Goal: Task Accomplishment & Management: Use online tool/utility

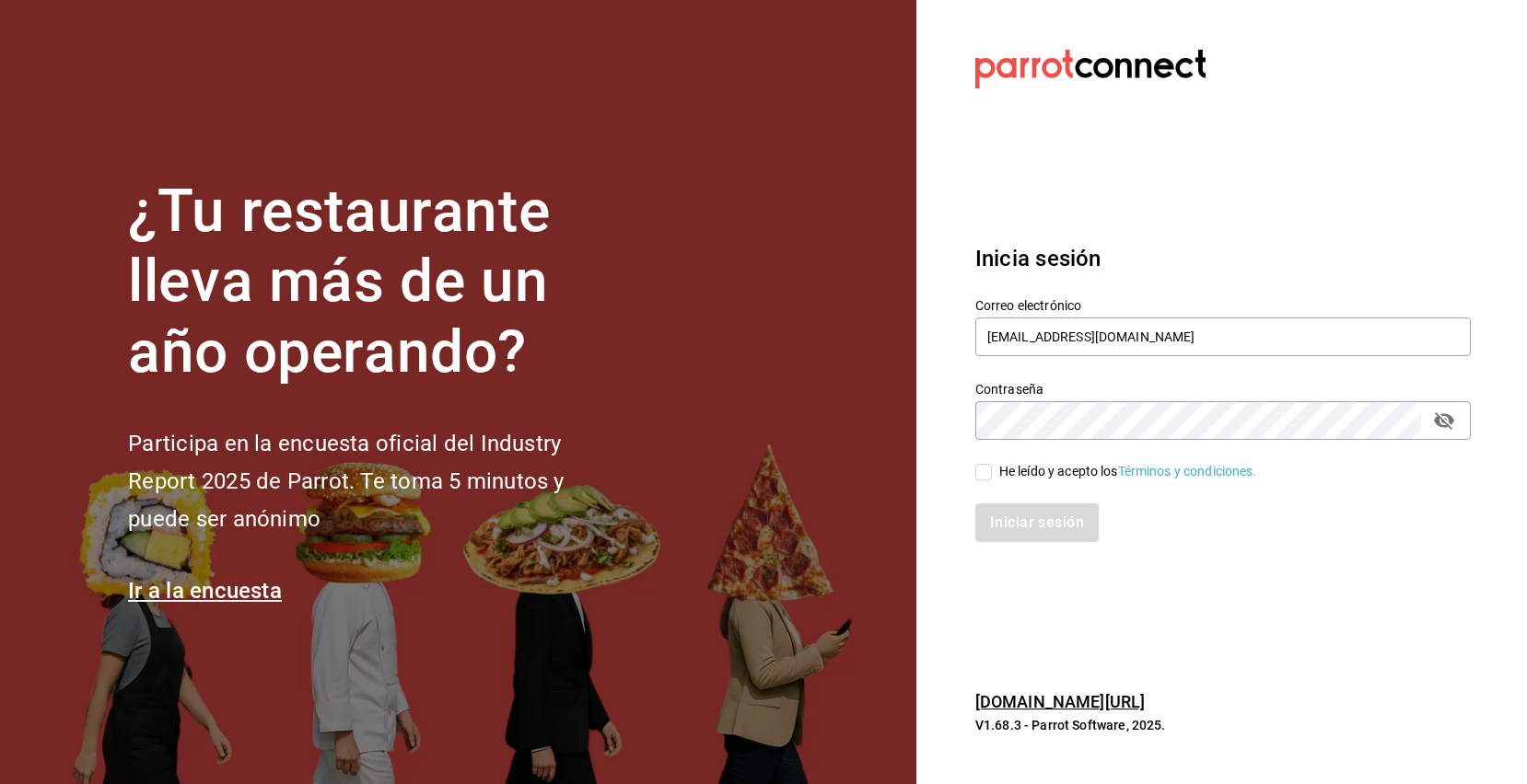
click at [991, 468] on span "He leído y acepto los Términos y condiciones." at bounding box center [1123, 471] width 265 height 19
click at [991, 468] on input "He leído y acepto los Términos y condiciones." at bounding box center [983, 472] width 17 height 17
checkbox input "true"
click at [1036, 523] on button "Iniciar sesión" at bounding box center [1038, 523] width 125 height 39
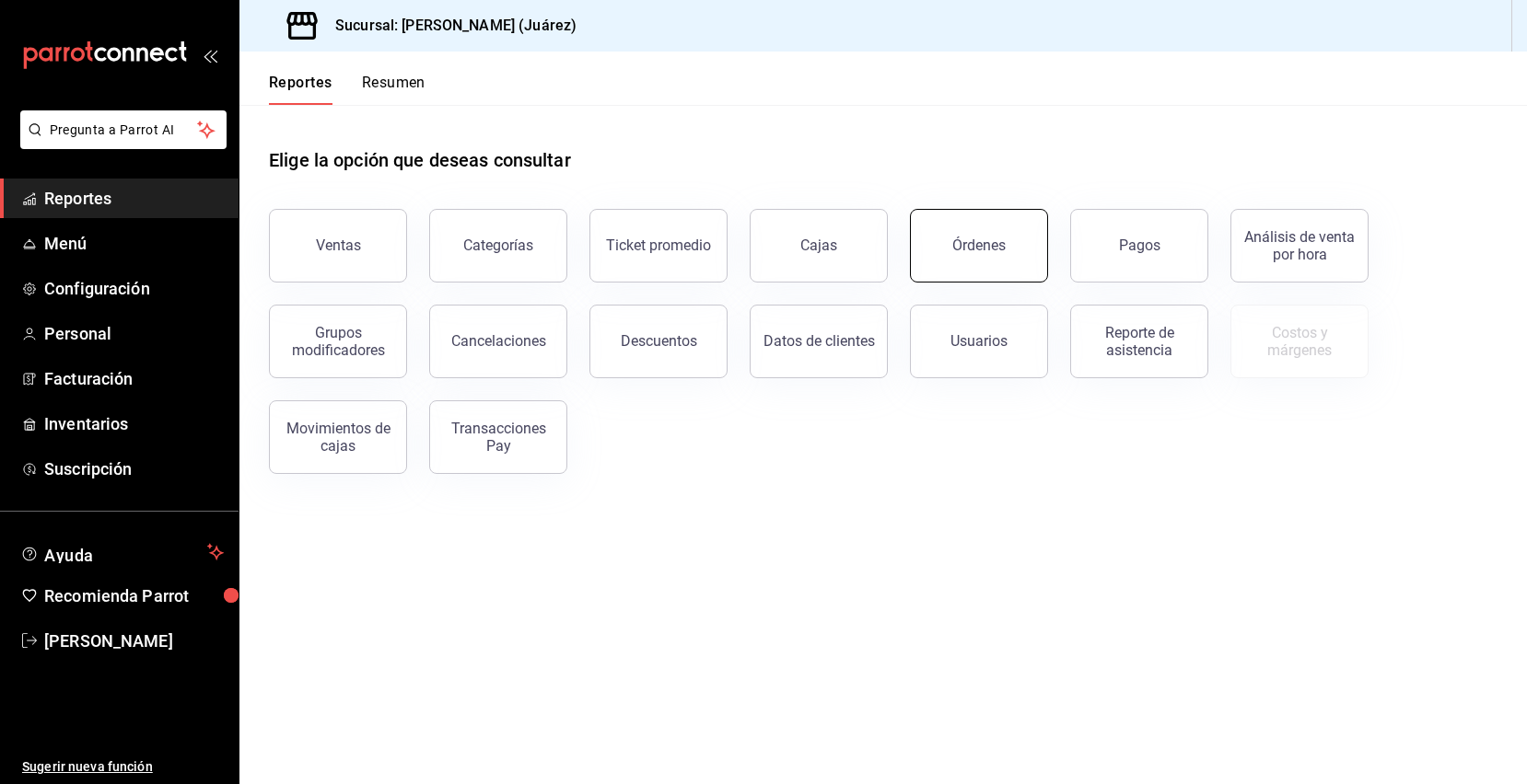
click at [945, 243] on button "Órdenes" at bounding box center [978, 245] width 138 height 74
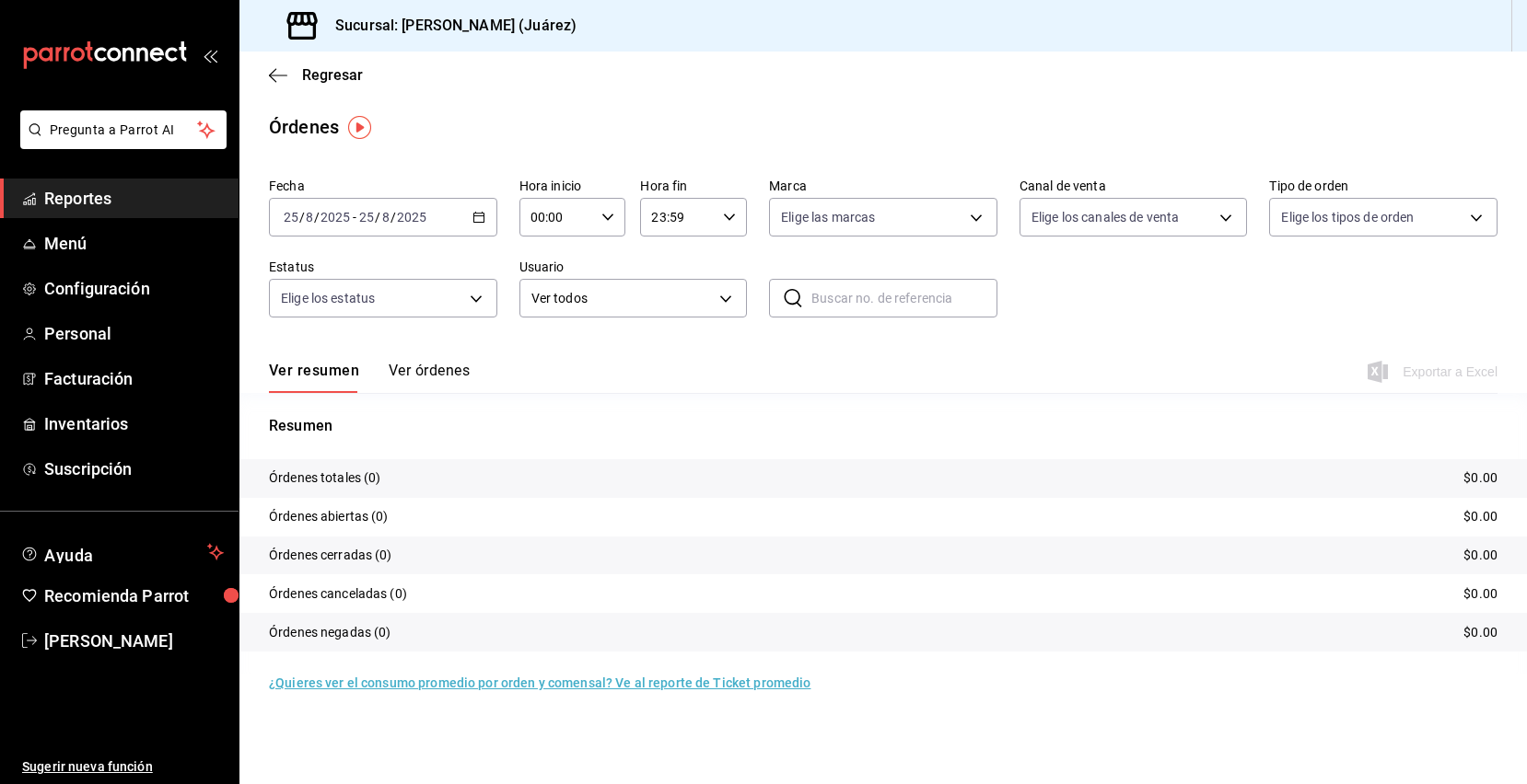
click at [425, 219] on input "2025" at bounding box center [411, 217] width 31 height 15
click at [375, 473] on span "Rango de fechas" at bounding box center [356, 479] width 143 height 19
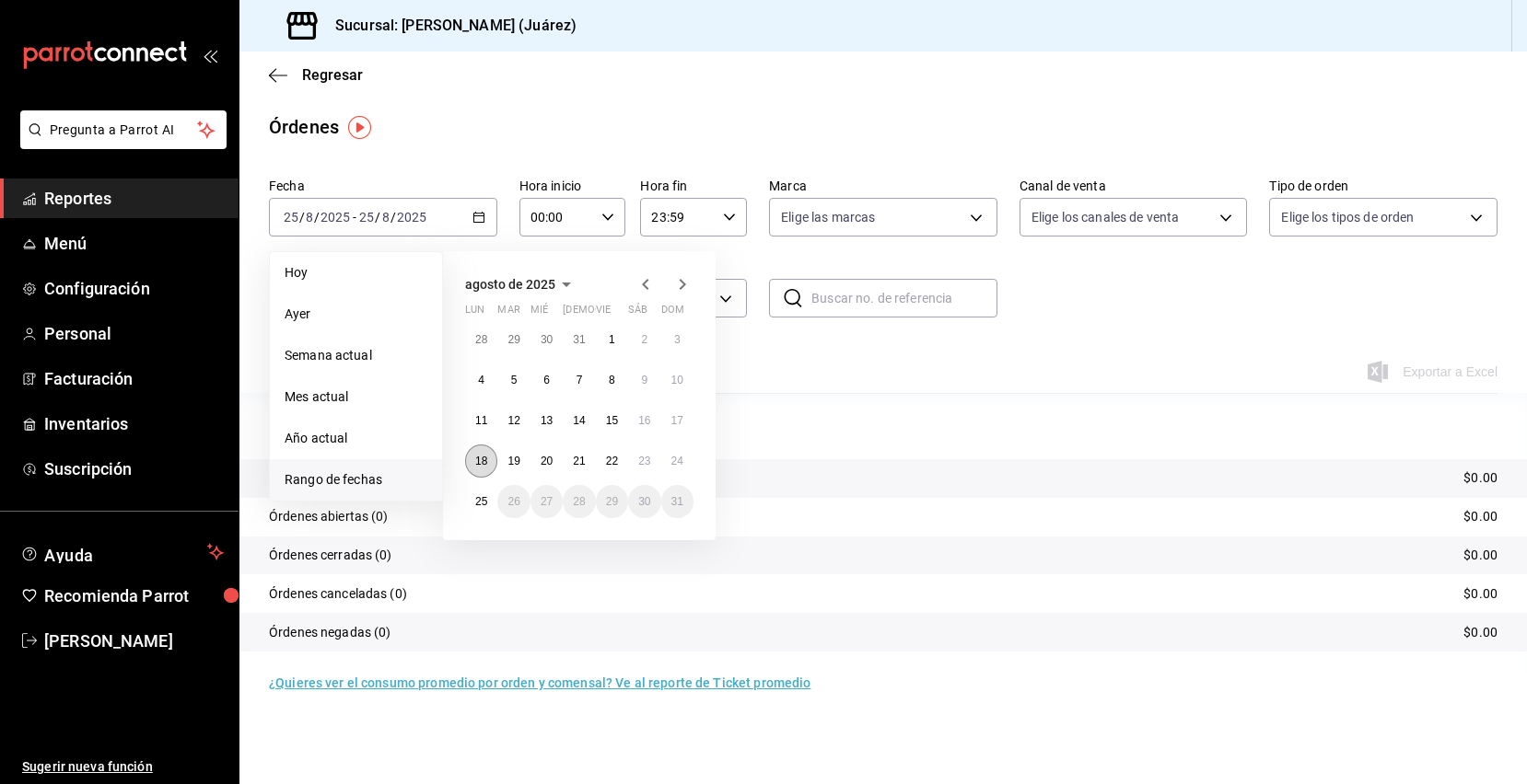
click at [480, 452] on button "18" at bounding box center [481, 460] width 32 height 33
click at [647, 452] on button "23" at bounding box center [644, 460] width 32 height 33
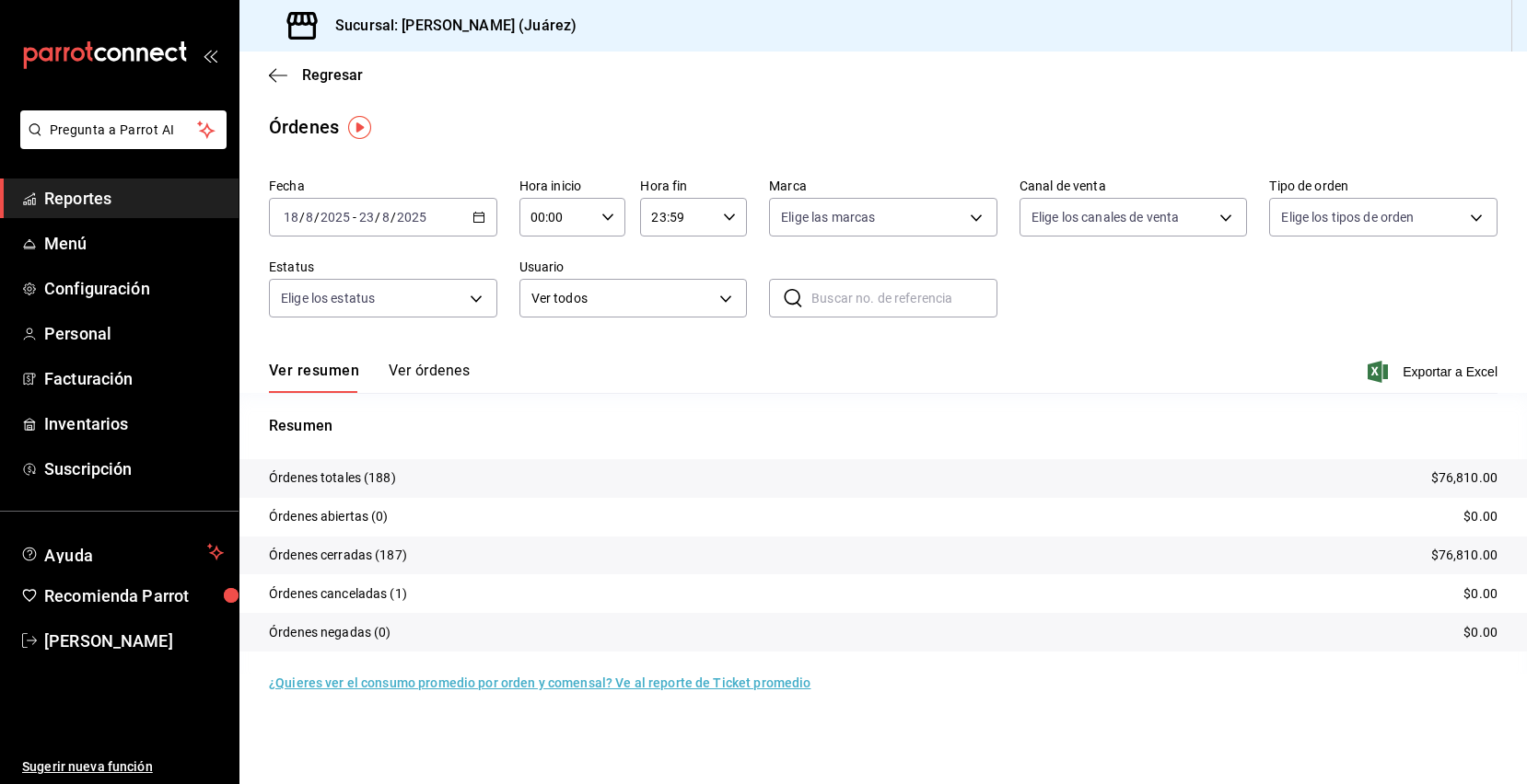
click at [386, 221] on input "8" at bounding box center [385, 217] width 9 height 15
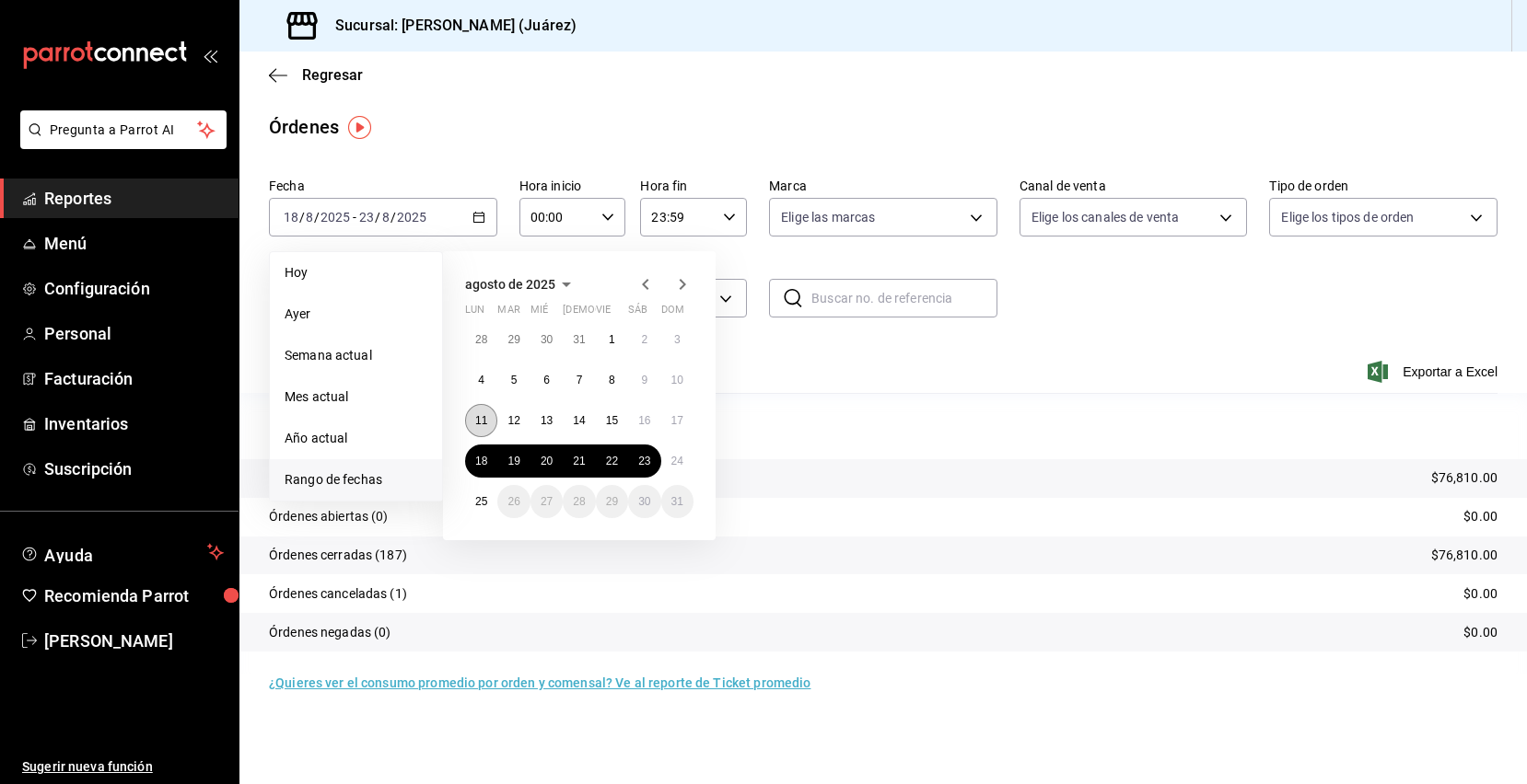
click at [480, 422] on abbr "11" at bounding box center [481, 420] width 12 height 13
click at [655, 434] on div "28 29 30 31 1 2 3 4 5 6 7 8 9 10 11 12 13 14 15 16 17 18 19 20 21 22 23 24 25 2…" at bounding box center [580, 420] width 229 height 195
click at [644, 422] on abbr "16" at bounding box center [644, 420] width 12 height 13
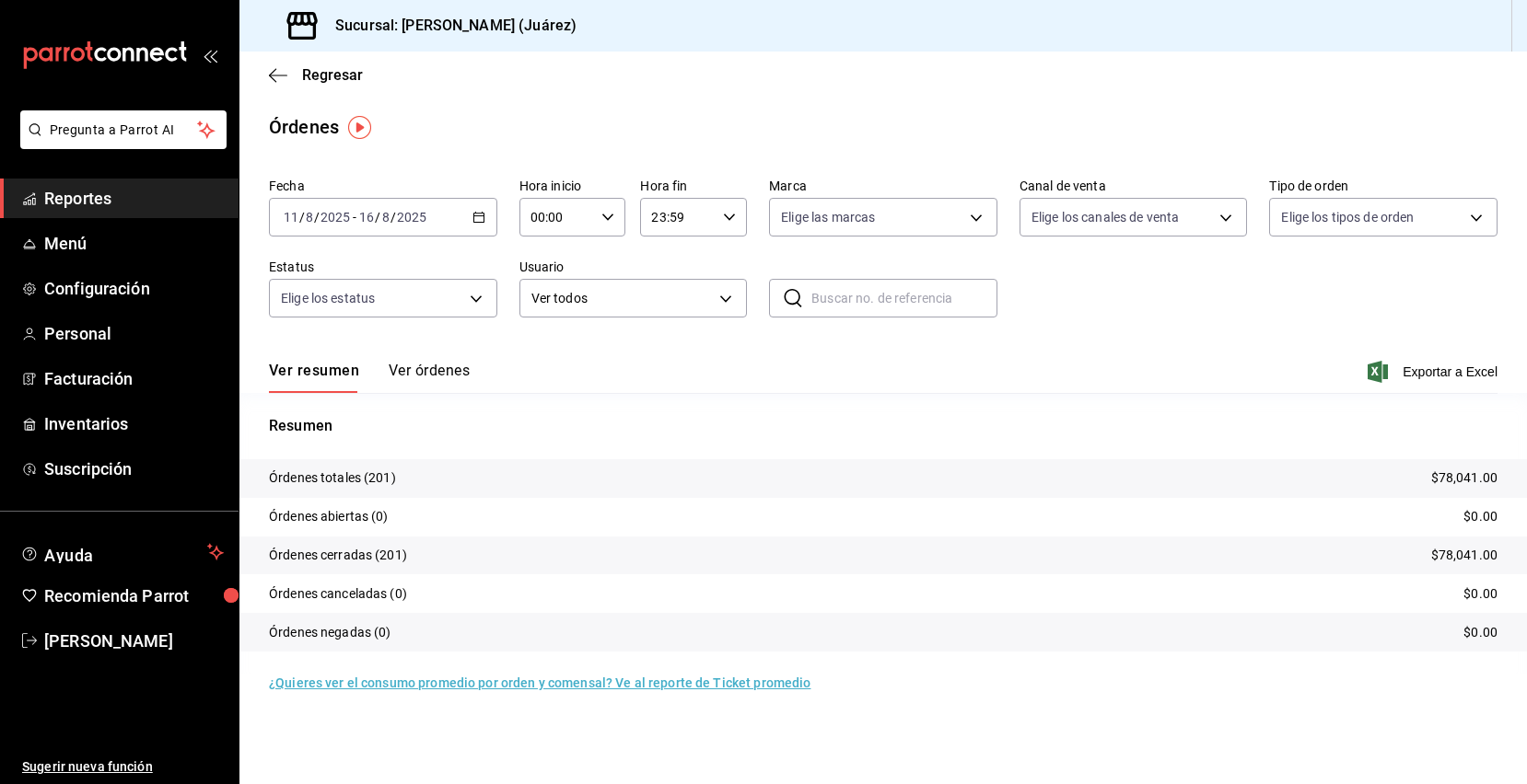
click at [319, 215] on input "2025" at bounding box center [334, 217] width 31 height 15
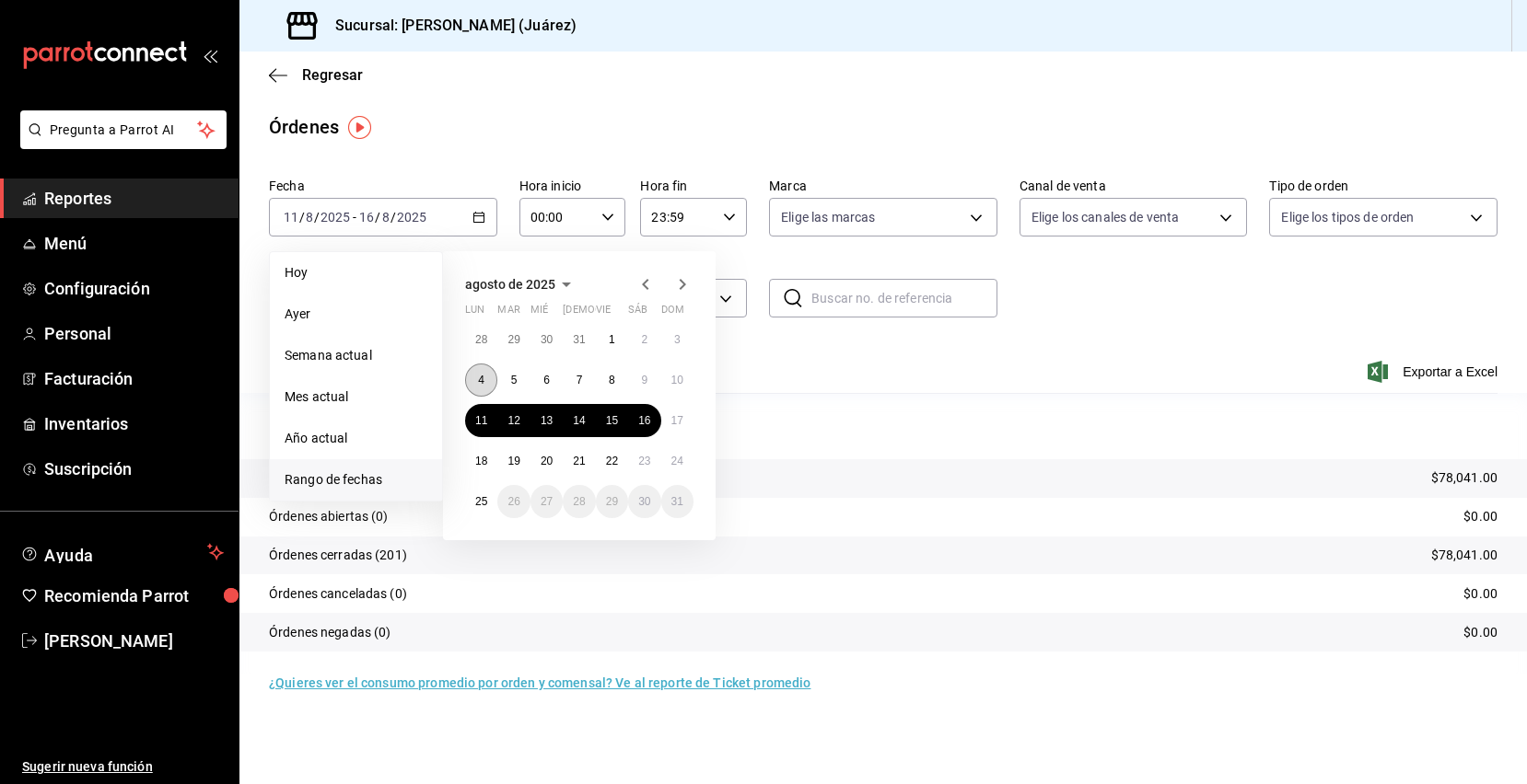
click at [479, 385] on abbr "4" at bounding box center [481, 380] width 6 height 13
click at [649, 387] on button "9" at bounding box center [644, 380] width 32 height 33
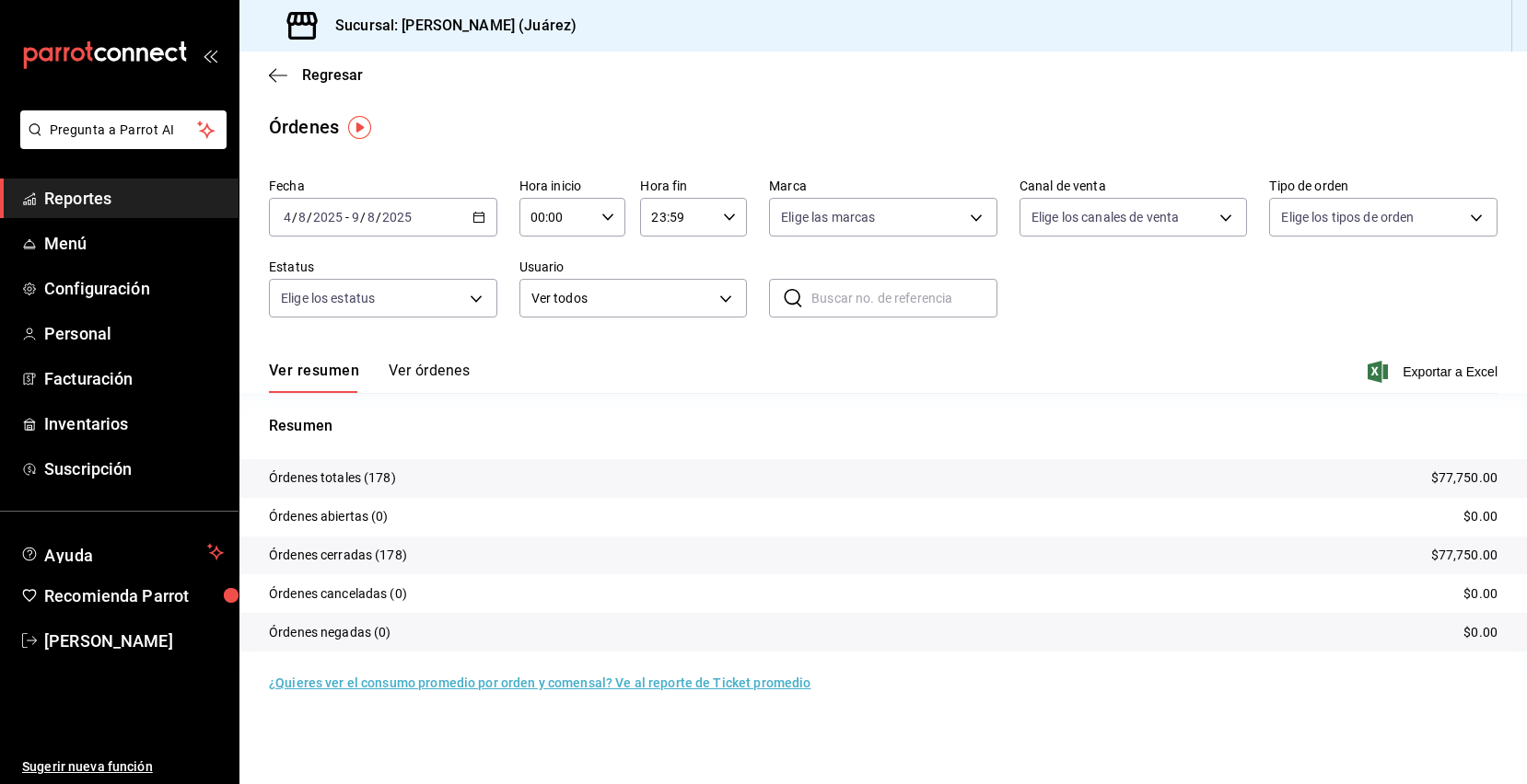
click at [386, 229] on div "[DATE] [DATE] - [DATE] [DATE]" at bounding box center [383, 217] width 229 height 39
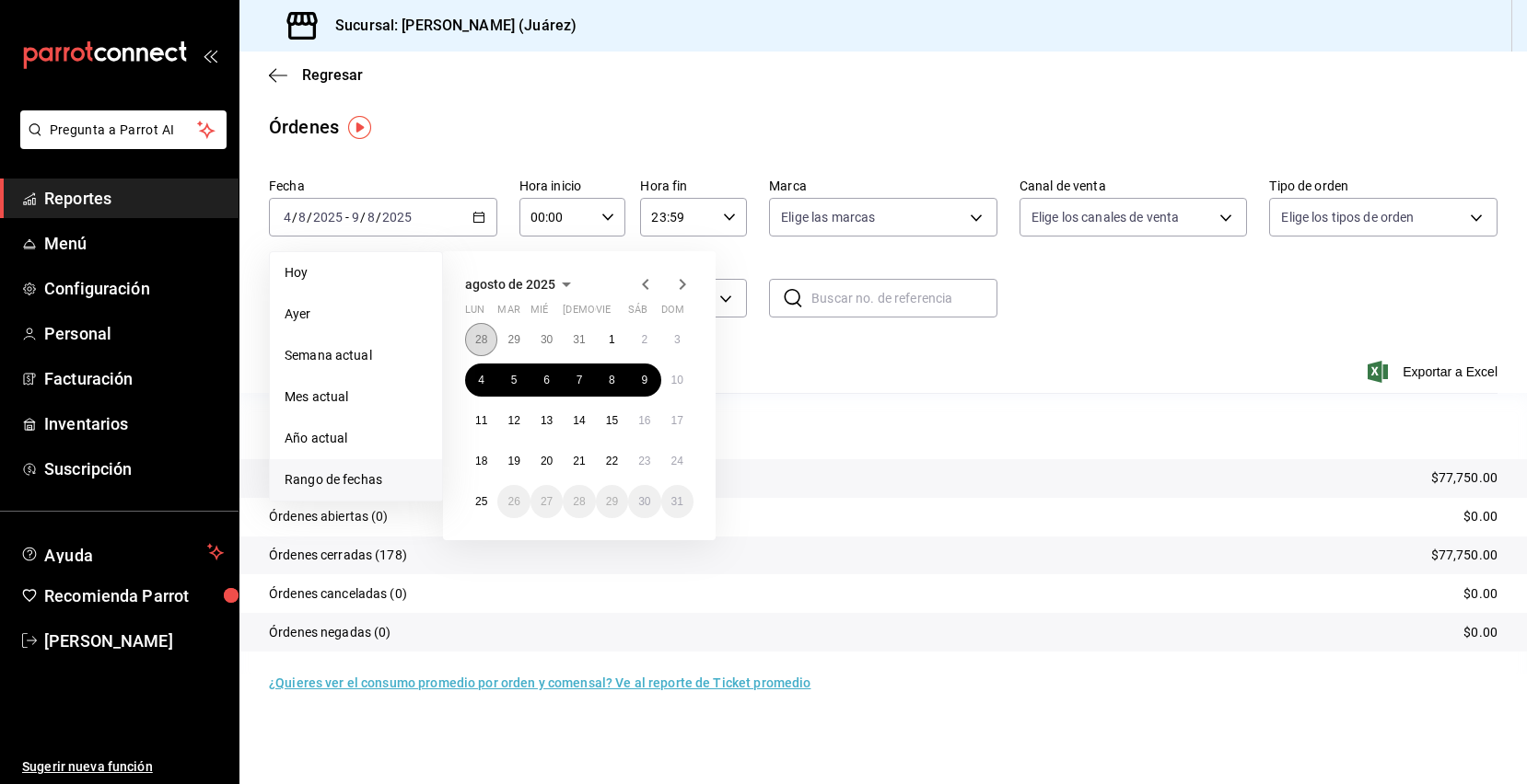
click at [483, 340] on abbr "28" at bounding box center [481, 339] width 12 height 13
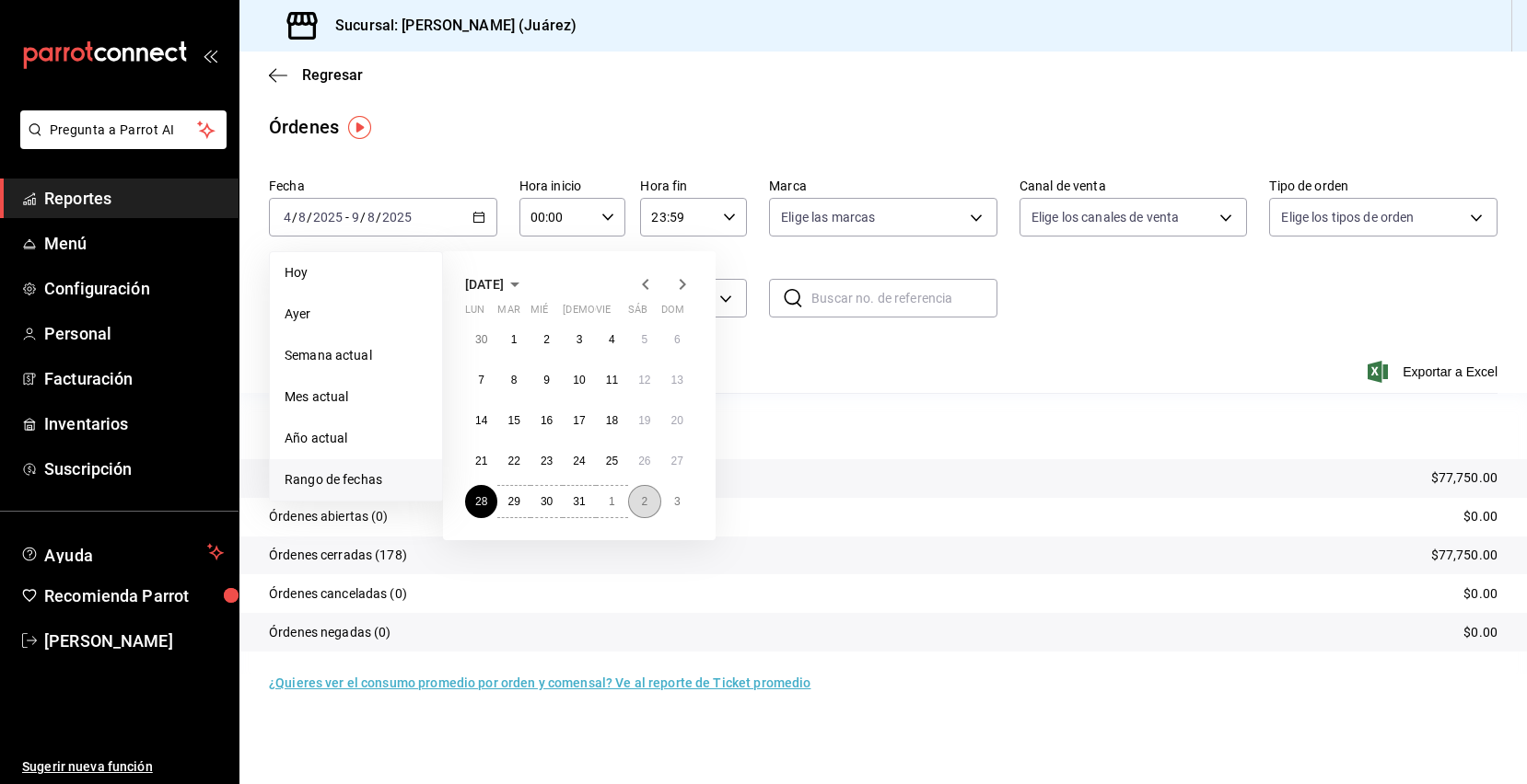
click at [649, 502] on button "2" at bounding box center [644, 501] width 32 height 33
